Goal: Transaction & Acquisition: Purchase product/service

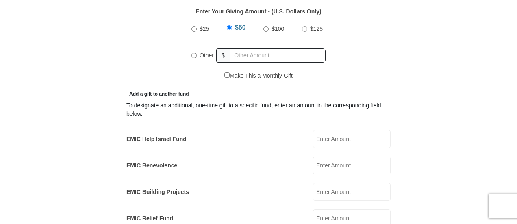
scroll to position [354, 0]
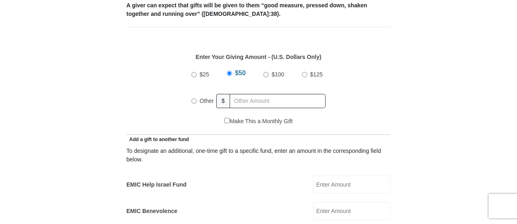
click at [193, 98] on input "Other" at bounding box center [193, 100] width 5 height 5
radio input "true"
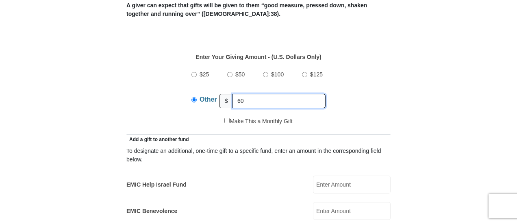
type input "60"
click at [310, 102] on div "$25 $50 $100 $125 Other $ 60" at bounding box center [258, 90] width 142 height 53
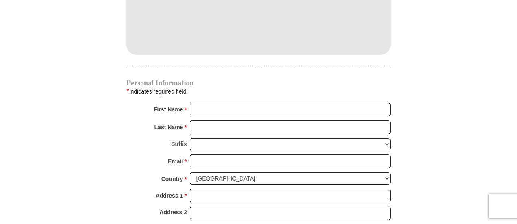
scroll to position [761, 0]
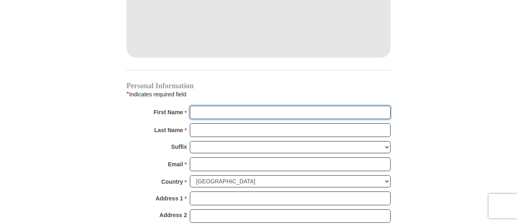
click at [200, 106] on input "First Name *" at bounding box center [290, 113] width 201 height 14
type input "[PERSON_NAME]"
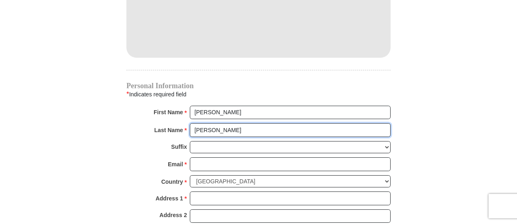
type input "[PERSON_NAME]"
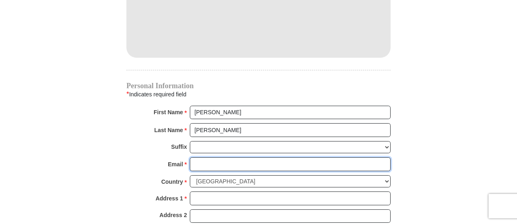
click at [197, 157] on input "Email *" at bounding box center [290, 164] width 201 height 14
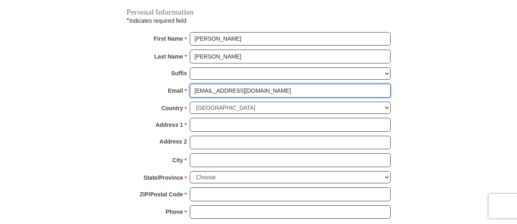
scroll to position [842, 0]
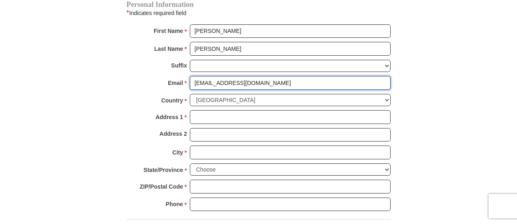
type input "[EMAIL_ADDRESS][DOMAIN_NAME]"
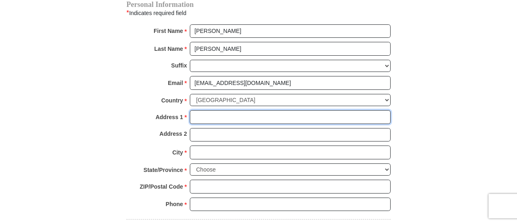
click at [202, 110] on input "Address 1 *" at bounding box center [290, 117] width 201 height 14
type input "4641 Palm Tree Blvd Apt 5"
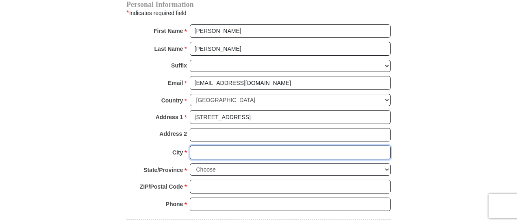
click at [207, 146] on input "City *" at bounding box center [290, 153] width 201 height 14
type input "Cape Coral"
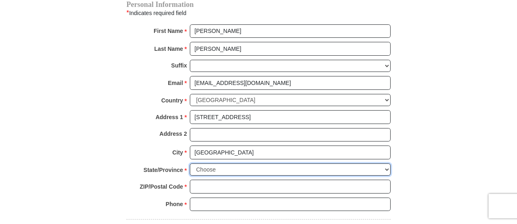
click at [230, 163] on select "Choose Alabama Alaska American Samoa Arizona Arkansas Armed Forces Americas Arm…" at bounding box center [290, 169] width 201 height 13
select select "FL"
click at [190, 163] on select "Choose Alabama Alaska American Samoa Arizona Arkansas Armed Forces Americas Arm…" at bounding box center [290, 169] width 201 height 13
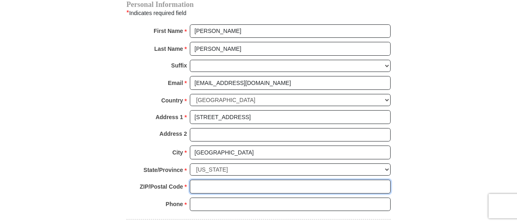
click at [207, 180] on input "ZIP/Postal Code *" at bounding box center [290, 187] width 201 height 14
type input "33904"
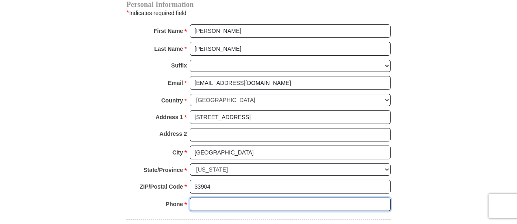
click at [197, 198] on input "Phone * *" at bounding box center [290, 205] width 201 height 14
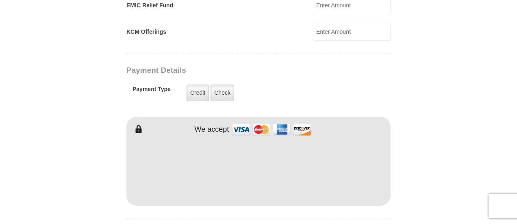
scroll to position [598, 0]
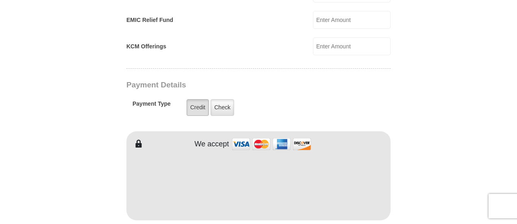
type input "2392208706"
click at [195, 99] on label "Credit" at bounding box center [198, 107] width 22 height 17
click at [0, 0] on input "Credit" at bounding box center [0, 0] width 0 height 0
click at [196, 99] on label "Credit" at bounding box center [198, 107] width 22 height 17
click at [0, 0] on input "Credit" at bounding box center [0, 0] width 0 height 0
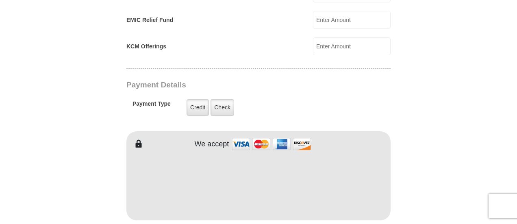
click at [242, 135] on img at bounding box center [271, 143] width 81 height 17
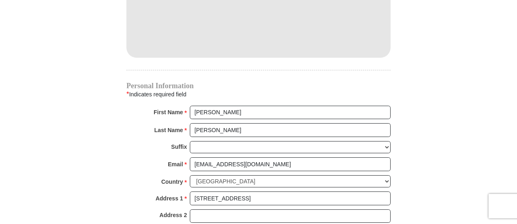
scroll to position [639, 0]
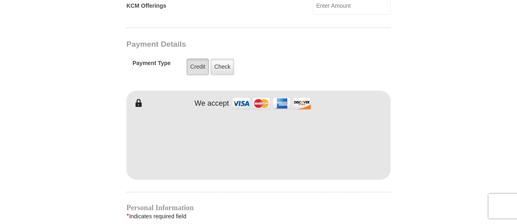
click at [196, 59] on label "Credit" at bounding box center [198, 67] width 22 height 17
click at [0, 0] on input "Credit" at bounding box center [0, 0] width 0 height 0
click at [197, 59] on label "Credit" at bounding box center [198, 67] width 22 height 17
click at [0, 0] on input "Credit" at bounding box center [0, 0] width 0 height 0
click at [197, 59] on label "Credit" at bounding box center [198, 67] width 22 height 17
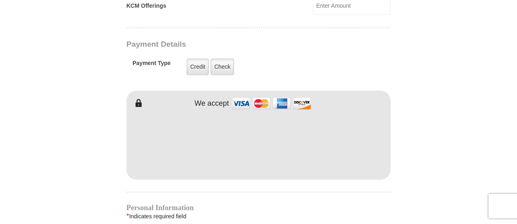
click at [0, 0] on input "Credit" at bounding box center [0, 0] width 0 height 0
click at [197, 59] on label "Credit" at bounding box center [198, 67] width 22 height 17
click at [0, 0] on input "Credit" at bounding box center [0, 0] width 0 height 0
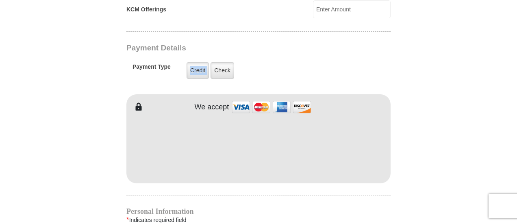
scroll to position [623, 0]
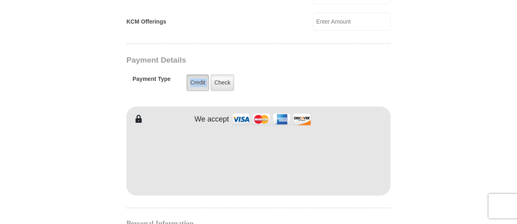
click at [195, 74] on label "Credit" at bounding box center [198, 82] width 22 height 17
click at [0, 0] on input "Credit" at bounding box center [0, 0] width 0 height 0
click at [195, 74] on label "Credit" at bounding box center [198, 82] width 22 height 17
click at [0, 0] on input "Credit" at bounding box center [0, 0] width 0 height 0
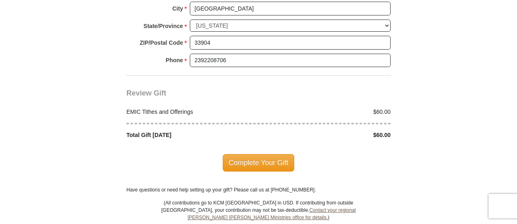
scroll to position [989, 0]
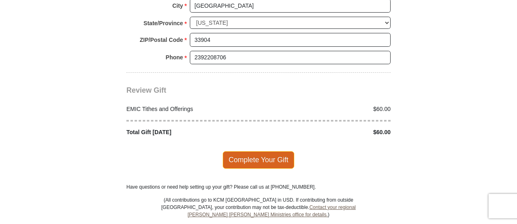
click at [265, 151] on span "Complete Your Gift" at bounding box center [259, 159] width 72 height 17
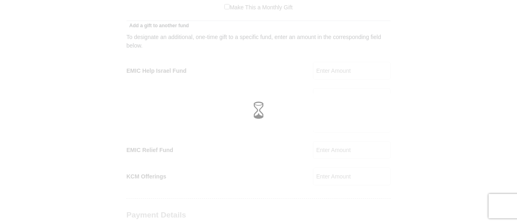
scroll to position [460, 0]
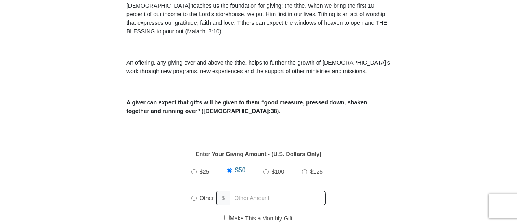
scroll to position [298, 0]
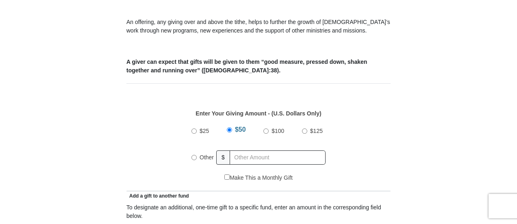
drag, startPoint x: 194, startPoint y: 146, endPoint x: 218, endPoint y: 150, distance: 25.1
click at [194, 155] on input "Other" at bounding box center [193, 157] width 5 height 5
radio input "true"
type input "6"
type input "60"
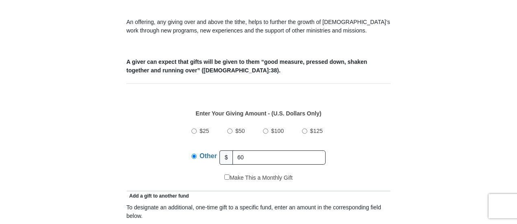
click at [295, 147] on div "Other $ 60" at bounding box center [258, 157] width 134 height 20
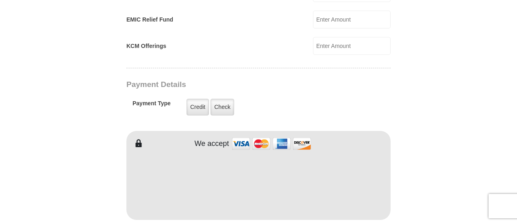
scroll to position [582, 0]
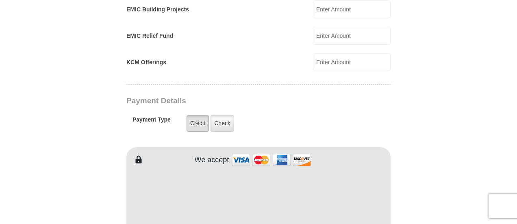
click at [195, 115] on label "Credit" at bounding box center [198, 123] width 22 height 17
click at [0, 0] on input "Credit" at bounding box center [0, 0] width 0 height 0
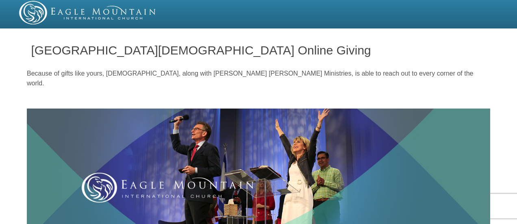
scroll to position [0, 0]
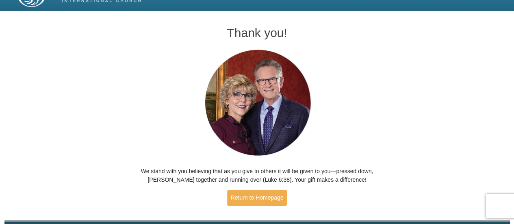
scroll to position [45, 0]
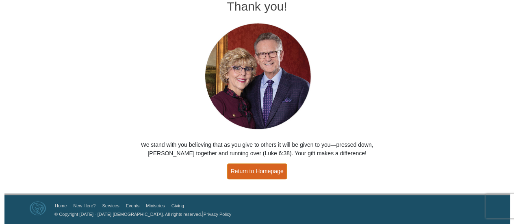
click at [255, 173] on link "Return to Homepage" at bounding box center [257, 171] width 60 height 16
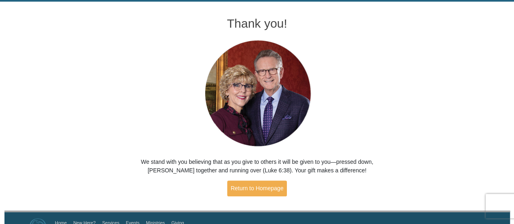
scroll to position [45, 0]
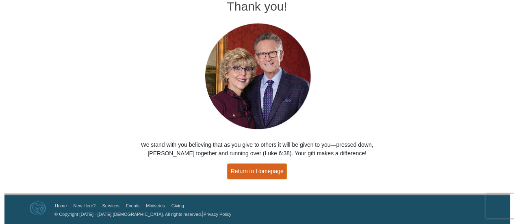
click at [262, 167] on link "Return to Homepage" at bounding box center [257, 171] width 60 height 16
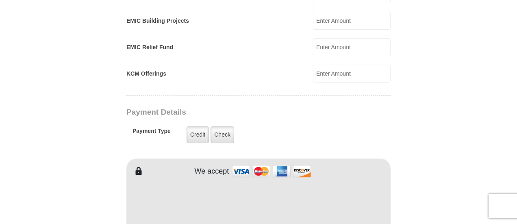
scroll to position [569, 0]
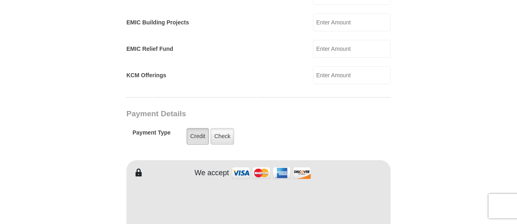
click at [199, 128] on label "Credit" at bounding box center [198, 136] width 22 height 17
click at [0, 0] on input "Credit" at bounding box center [0, 0] width 0 height 0
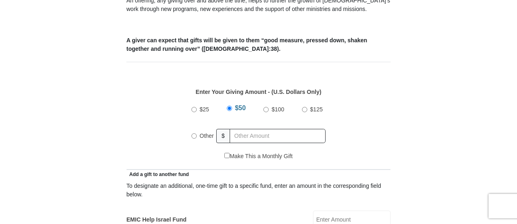
scroll to position [285, 0]
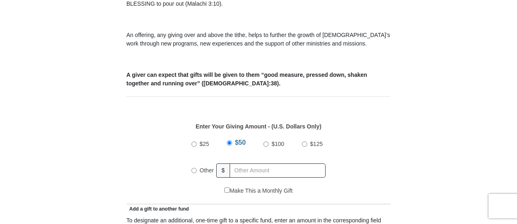
click at [194, 168] on input "Other" at bounding box center [193, 170] width 5 height 5
radio input "true"
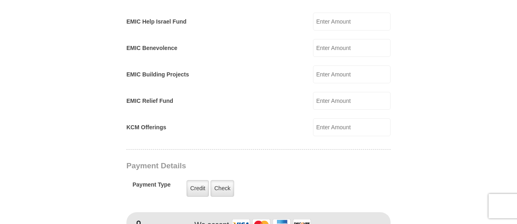
scroll to position [569, 0]
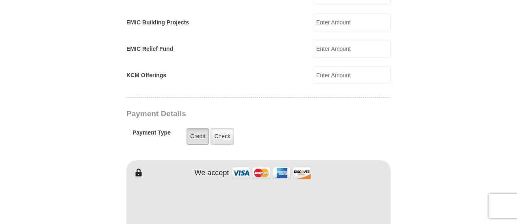
type input "60"
click at [191, 128] on label "Credit" at bounding box center [198, 136] width 22 height 17
click at [0, 0] on input "Credit" at bounding box center [0, 0] width 0 height 0
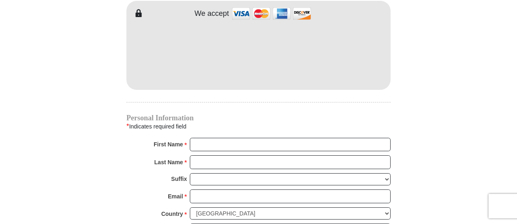
scroll to position [732, 0]
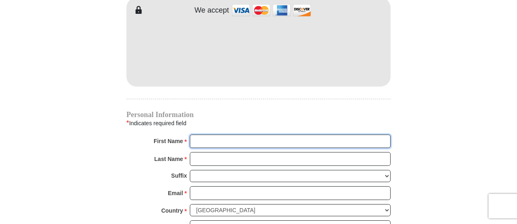
click at [205, 135] on input "First Name *" at bounding box center [290, 142] width 201 height 14
type input "Betty C"
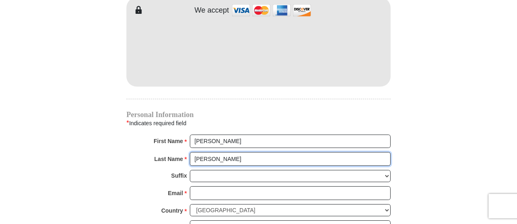
type input "Callender"
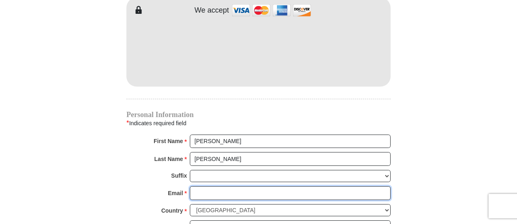
drag, startPoint x: 212, startPoint y: 178, endPoint x: 203, endPoint y: 185, distance: 11.6
click at [212, 186] on input "Email *" at bounding box center [290, 193] width 201 height 14
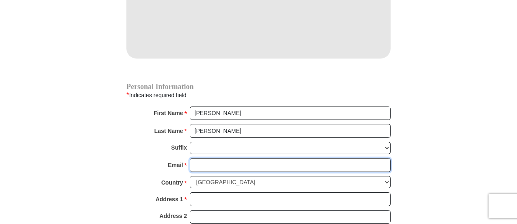
scroll to position [854, 0]
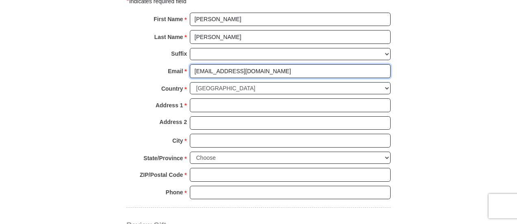
type input "chrissylist08@gmail.com"
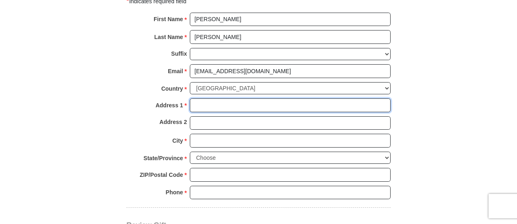
drag, startPoint x: 200, startPoint y: 90, endPoint x: 15, endPoint y: 82, distance: 185.2
click at [196, 98] on input "Address 1 *" at bounding box center [290, 105] width 201 height 14
type input "4641 Palm Tree Blvd Apt 5"
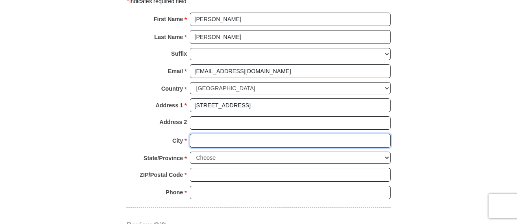
click at [207, 134] on input "City *" at bounding box center [290, 141] width 201 height 14
type input "Cape Coral"
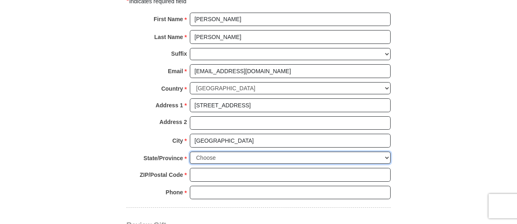
click at [220, 152] on select "Choose Alabama Alaska American Samoa Arizona Arkansas Armed Forces Americas Arm…" at bounding box center [290, 158] width 201 height 13
select select "FL"
click at [190, 152] on select "Choose Alabama Alaska American Samoa Arizona Arkansas Armed Forces Americas Arm…" at bounding box center [290, 158] width 201 height 13
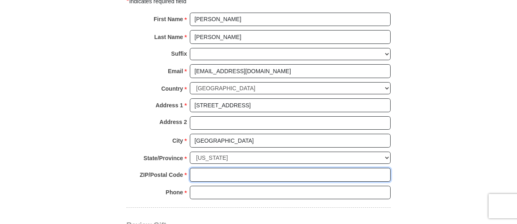
click at [214, 168] on input "ZIP/Postal Code *" at bounding box center [290, 175] width 201 height 14
type input "33904"
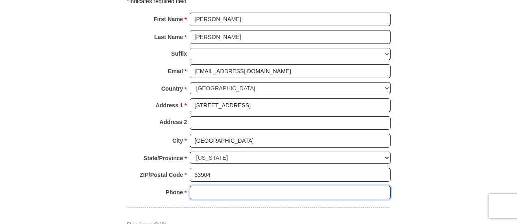
click at [221, 186] on input "Phone * *" at bounding box center [290, 193] width 201 height 14
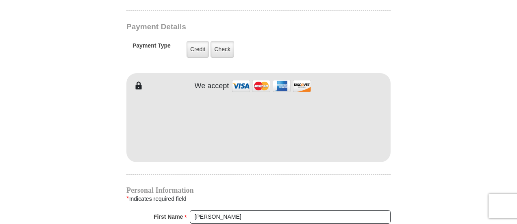
scroll to position [569, 0]
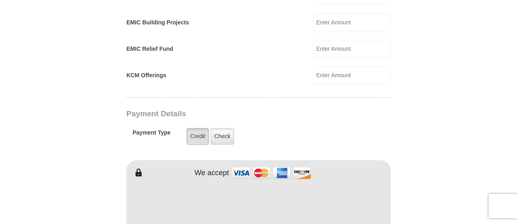
type input "2392208706"
click at [197, 128] on label "Credit" at bounding box center [198, 136] width 22 height 17
click at [0, 0] on input "Credit" at bounding box center [0, 0] width 0 height 0
drag, startPoint x: 197, startPoint y: 121, endPoint x: 377, endPoint y: 117, distance: 180.5
click at [197, 128] on label "Credit" at bounding box center [198, 136] width 22 height 17
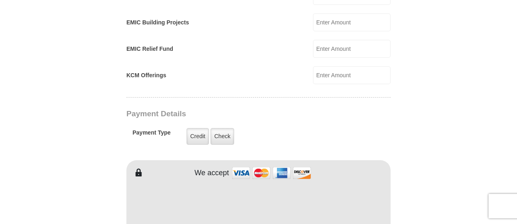
click at [0, 0] on input "Credit" at bounding box center [0, 0] width 0 height 0
click at [197, 128] on label "Credit" at bounding box center [198, 136] width 22 height 17
click at [0, 0] on input "Credit" at bounding box center [0, 0] width 0 height 0
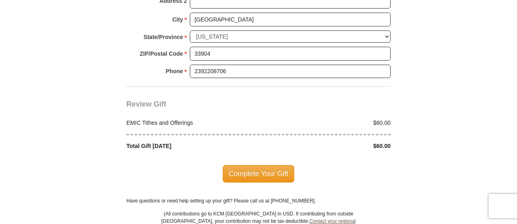
scroll to position [976, 0]
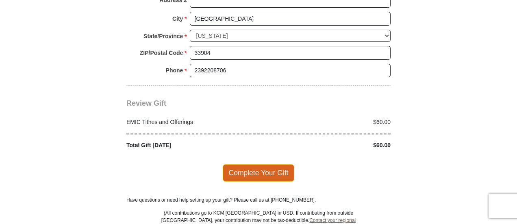
click at [239, 164] on span "Complete Your Gift" at bounding box center [259, 172] width 72 height 17
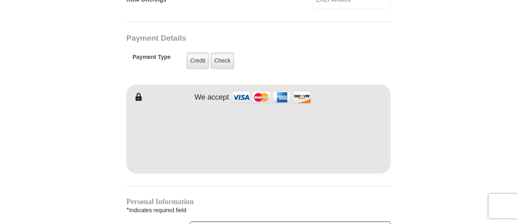
scroll to position [648, 0]
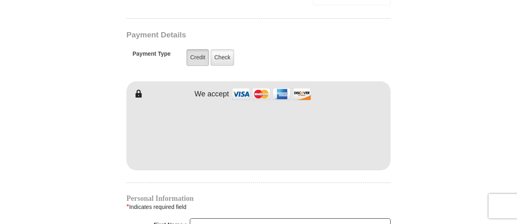
click at [201, 49] on label "Credit" at bounding box center [198, 57] width 22 height 17
click at [0, 0] on input "Credit" at bounding box center [0, 0] width 0 height 0
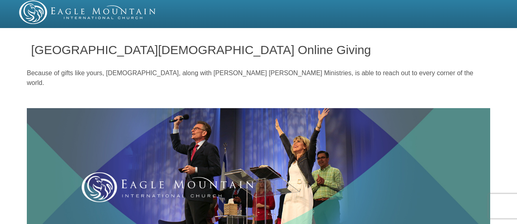
scroll to position [0, 0]
